Goal: Navigation & Orientation: Understand site structure

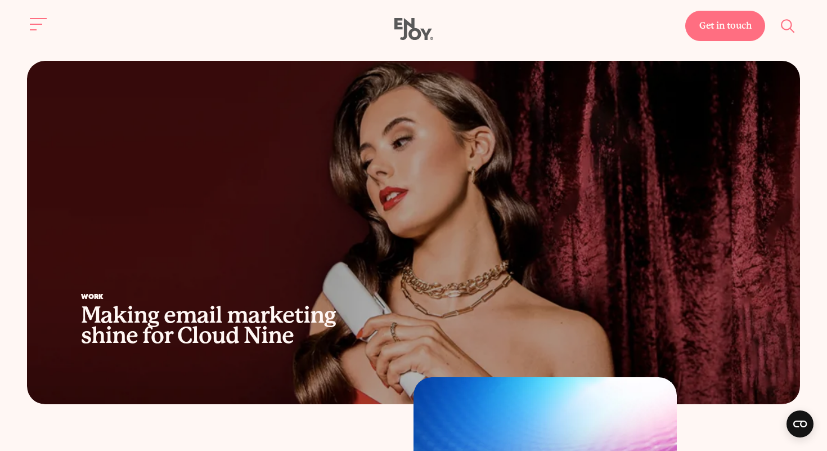
scroll to position [500, 0]
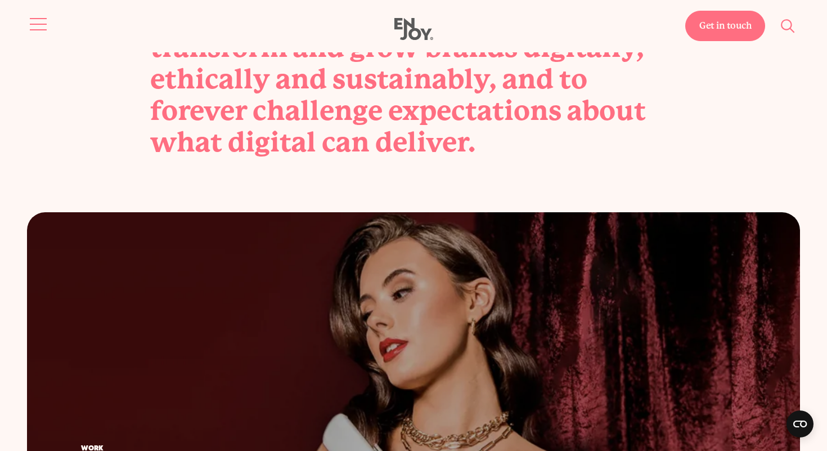
click at [39, 25] on button "Site navigation" at bounding box center [39, 24] width 24 height 24
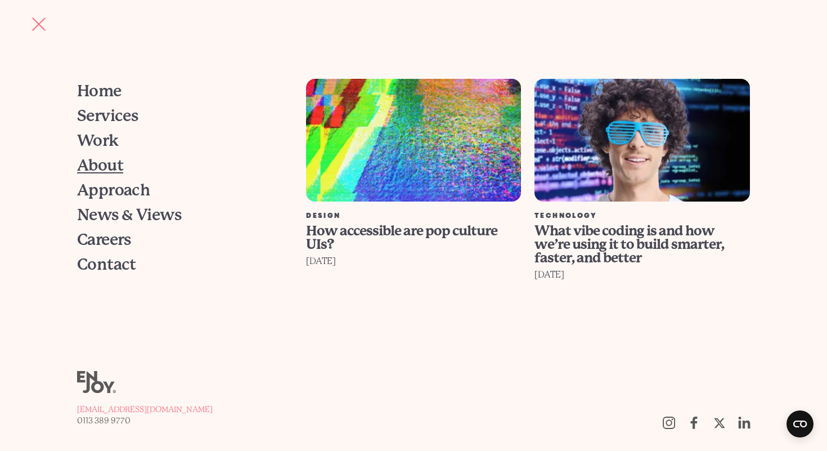
click at [96, 170] on span "About" at bounding box center [100, 166] width 46 height 16
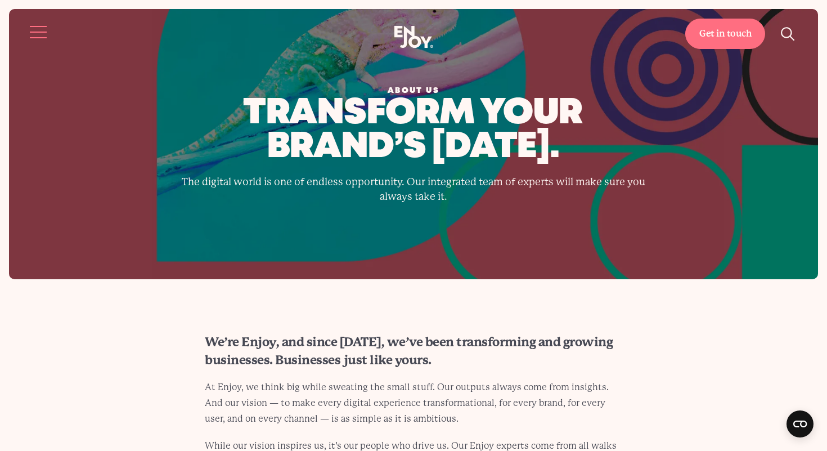
click at [30, 38] on button "Site navigation" at bounding box center [39, 32] width 24 height 24
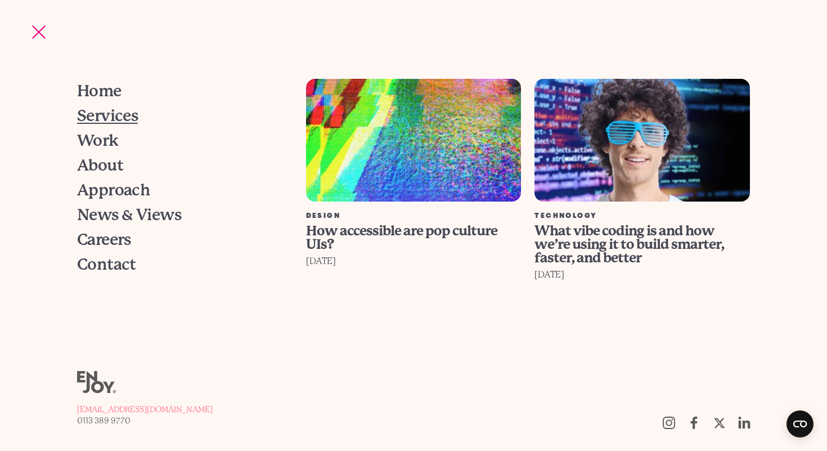
click at [113, 115] on span "Services" at bounding box center [107, 116] width 61 height 16
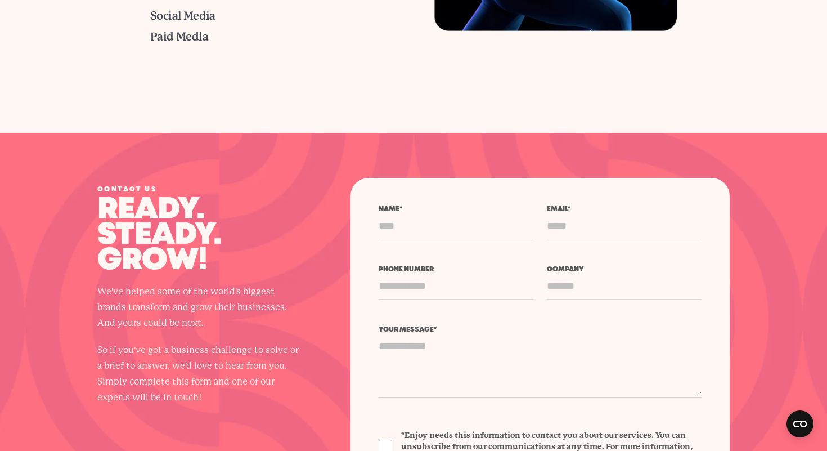
scroll to position [1242, 0]
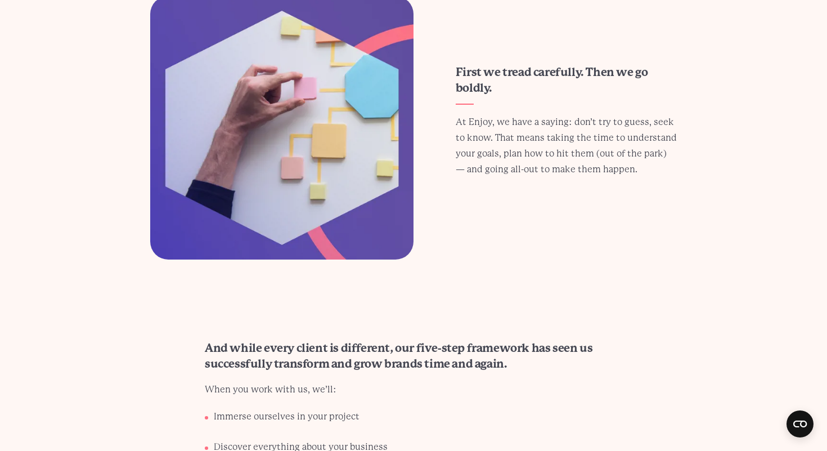
scroll to position [539, 0]
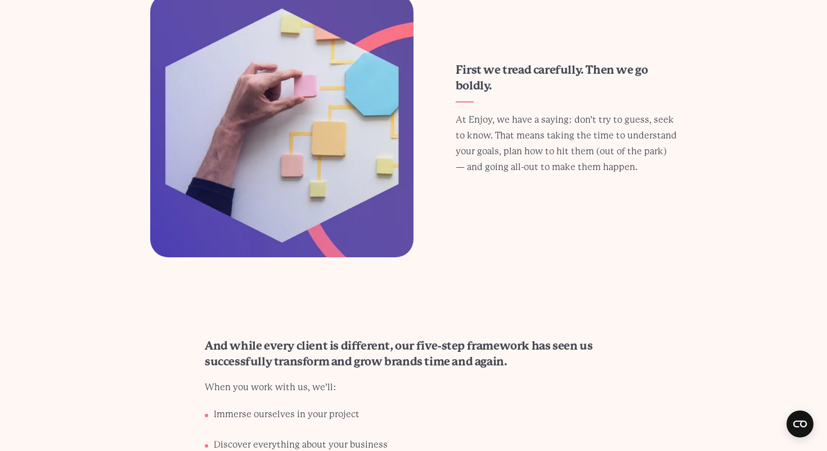
click at [90, 235] on section "First we tread carefully. Then we go boldly. At Enjoy, we have a saying: don’t …" at bounding box center [413, 125] width 827 height 263
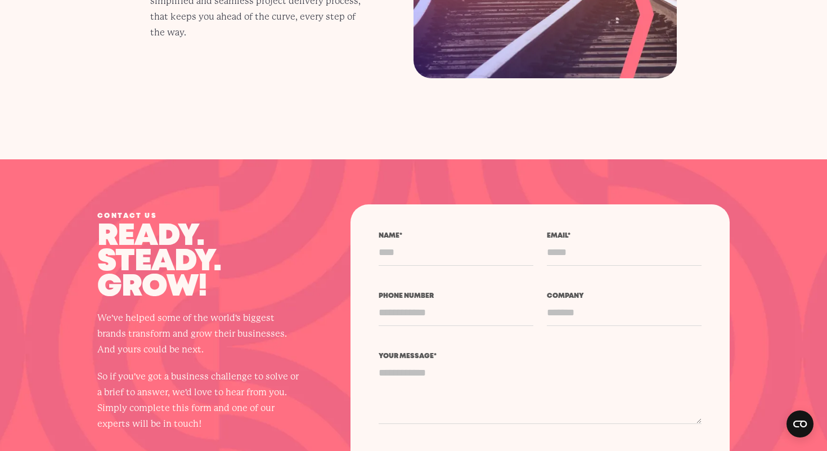
scroll to position [1856, 0]
